Goal: Information Seeking & Learning: Learn about a topic

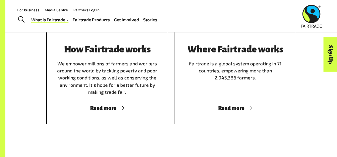
scroll to position [345, 0]
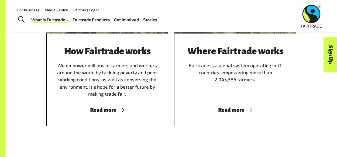
click at [113, 108] on span "Read more" at bounding box center [107, 110] width 109 height 6
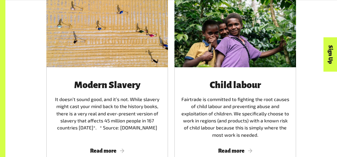
scroll to position [773, 0]
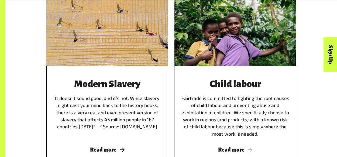
click at [118, 152] on div "Modern Slavery It doesn’t sound good, and it’s not. While slavery might cast yo…" at bounding box center [107, 115] width 122 height 99
click at [110, 150] on span "Read more" at bounding box center [107, 150] width 109 height 6
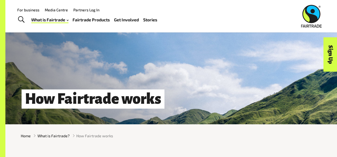
scroll to position [0, 0]
